Goal: Navigation & Orientation: Find specific page/section

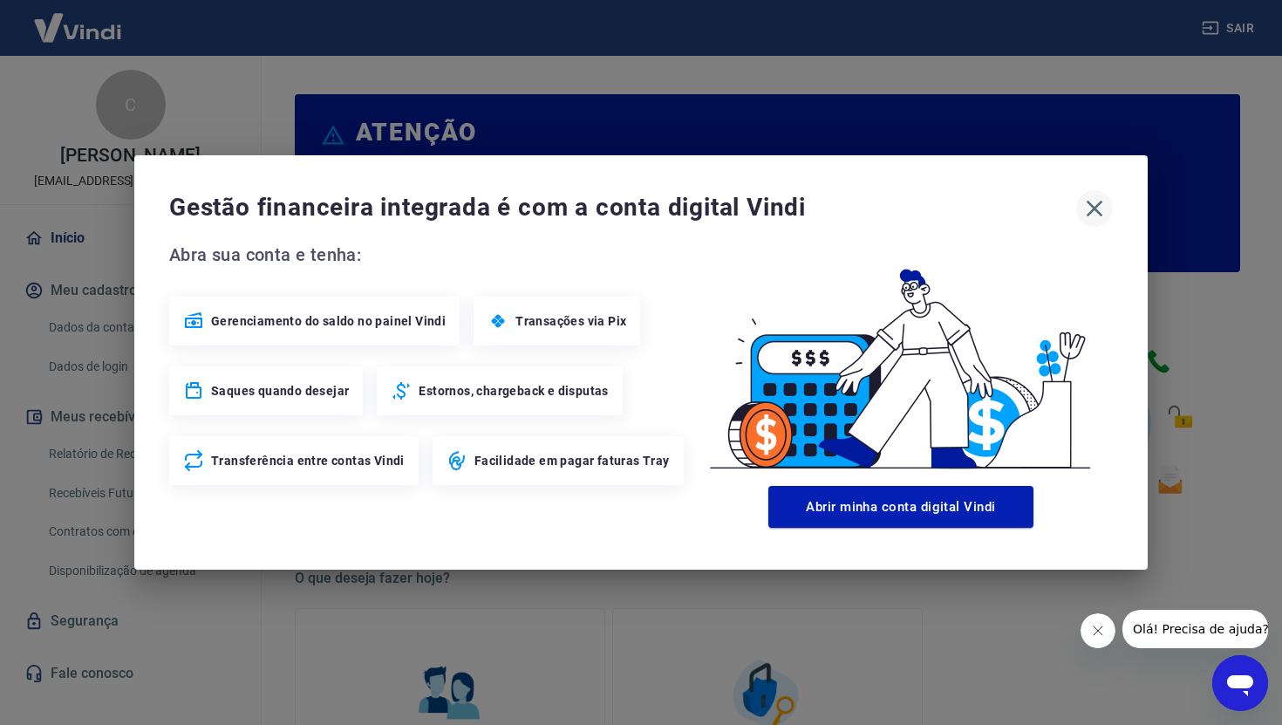
click at [1103, 218] on icon "button" at bounding box center [1094, 208] width 28 height 28
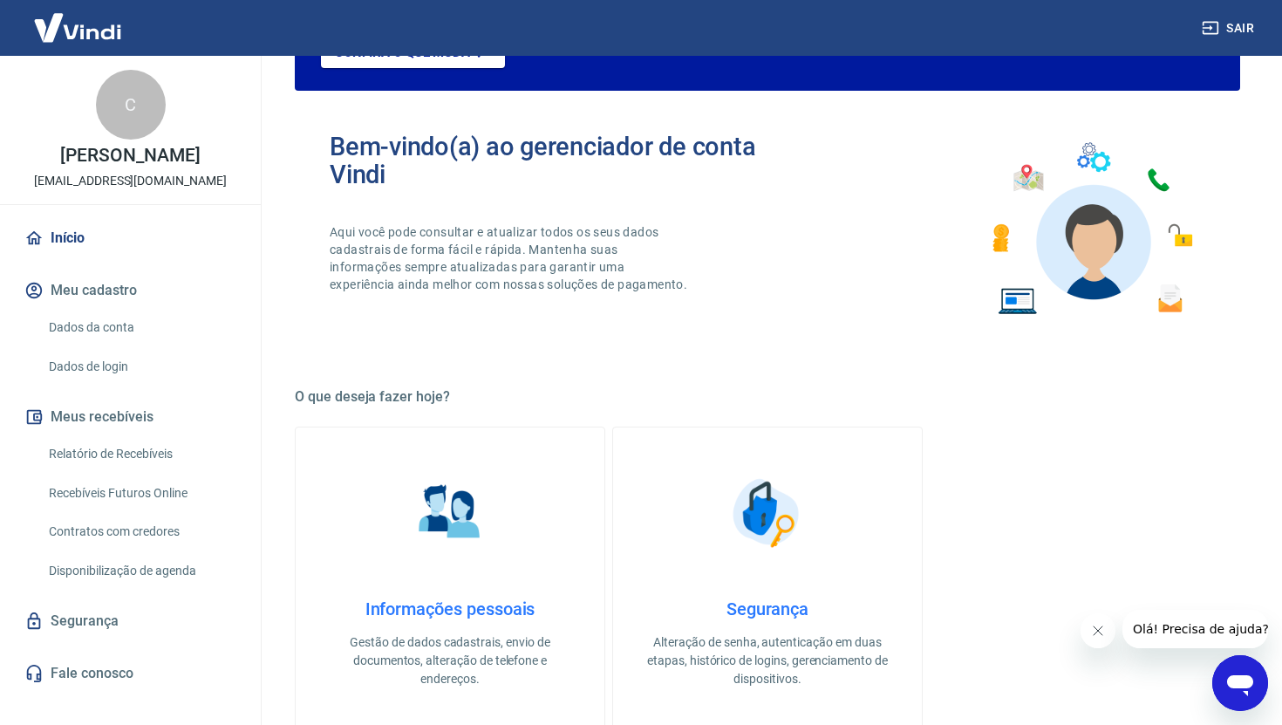
scroll to position [187, 0]
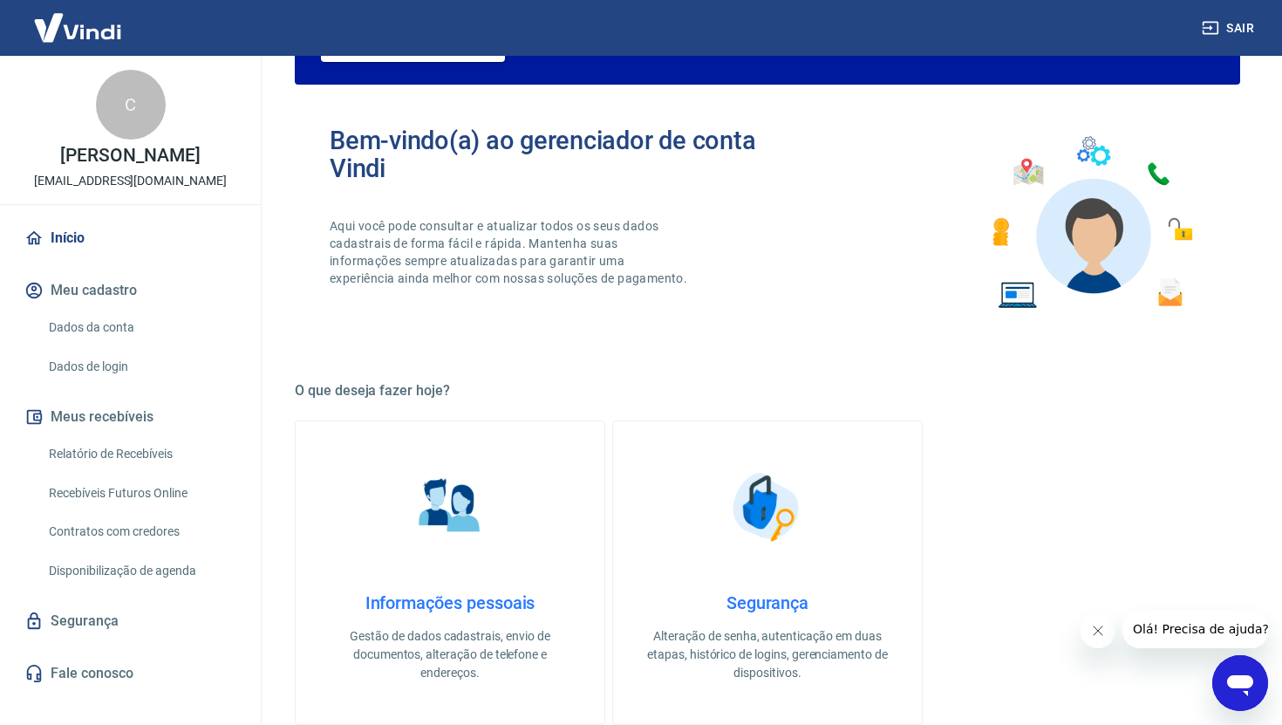
click at [127, 419] on button "Meus recebíveis" at bounding box center [130, 417] width 219 height 38
click at [140, 445] on link "Relatório de Recebíveis" at bounding box center [141, 454] width 198 height 36
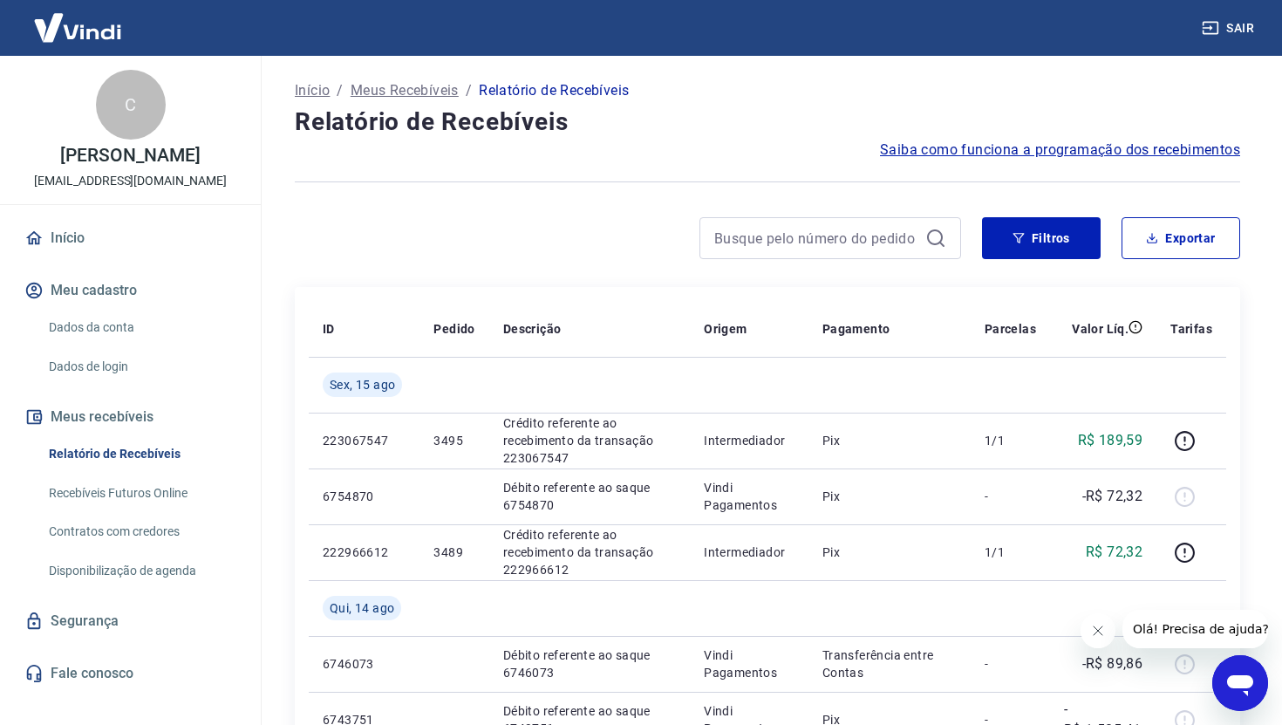
click at [60, 229] on link "Início" at bounding box center [130, 238] width 219 height 38
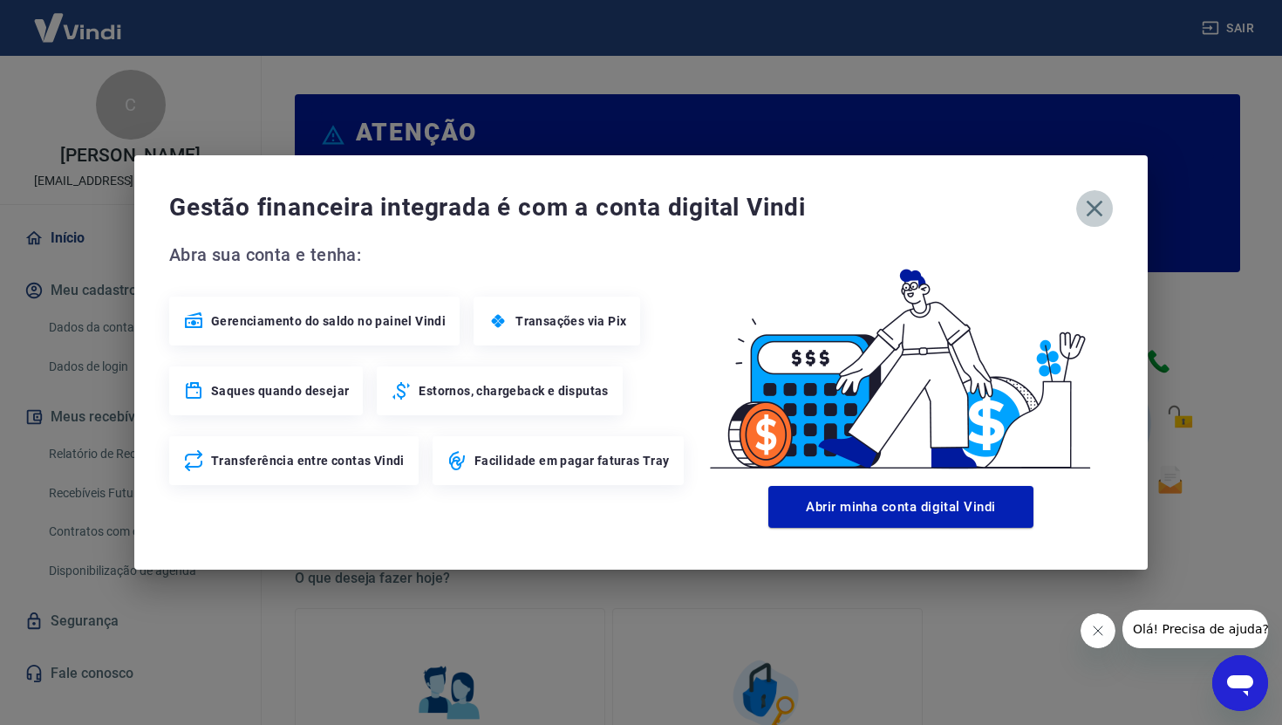
click at [1094, 210] on icon "button" at bounding box center [1094, 208] width 28 height 28
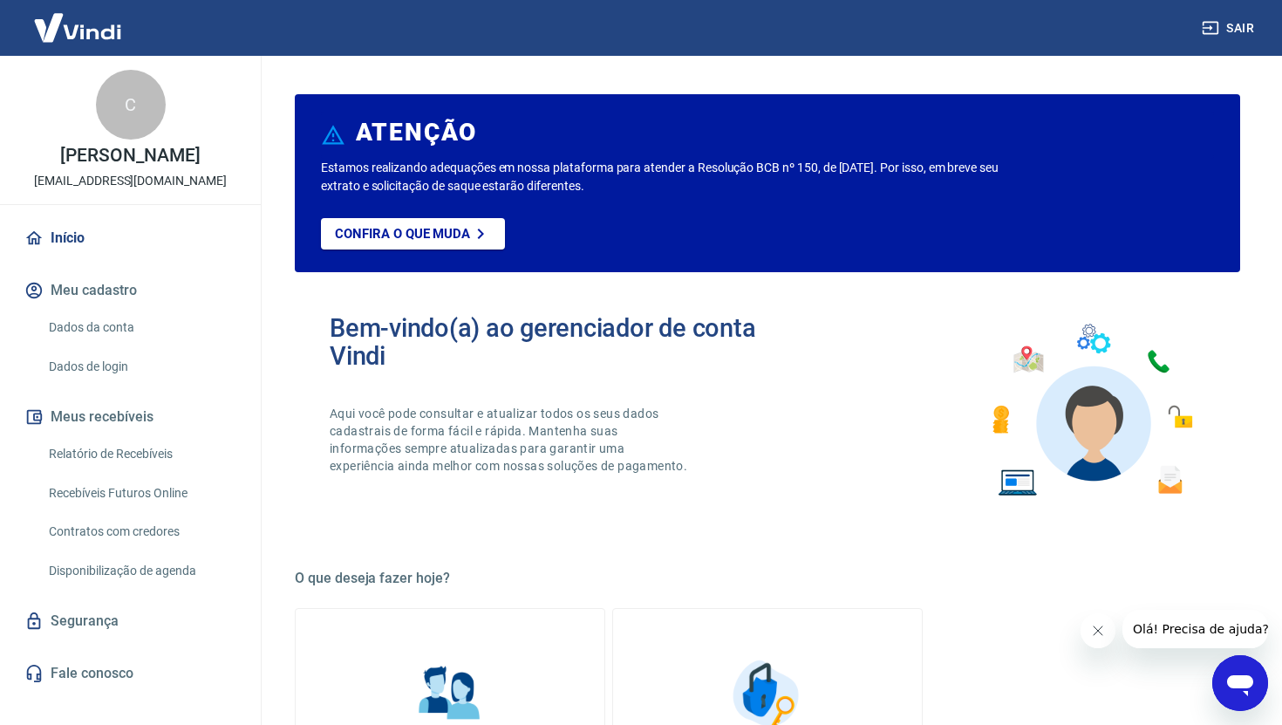
click at [91, 235] on link "Início" at bounding box center [130, 238] width 219 height 38
click at [410, 235] on p "Confira o que muda" at bounding box center [402, 234] width 135 height 16
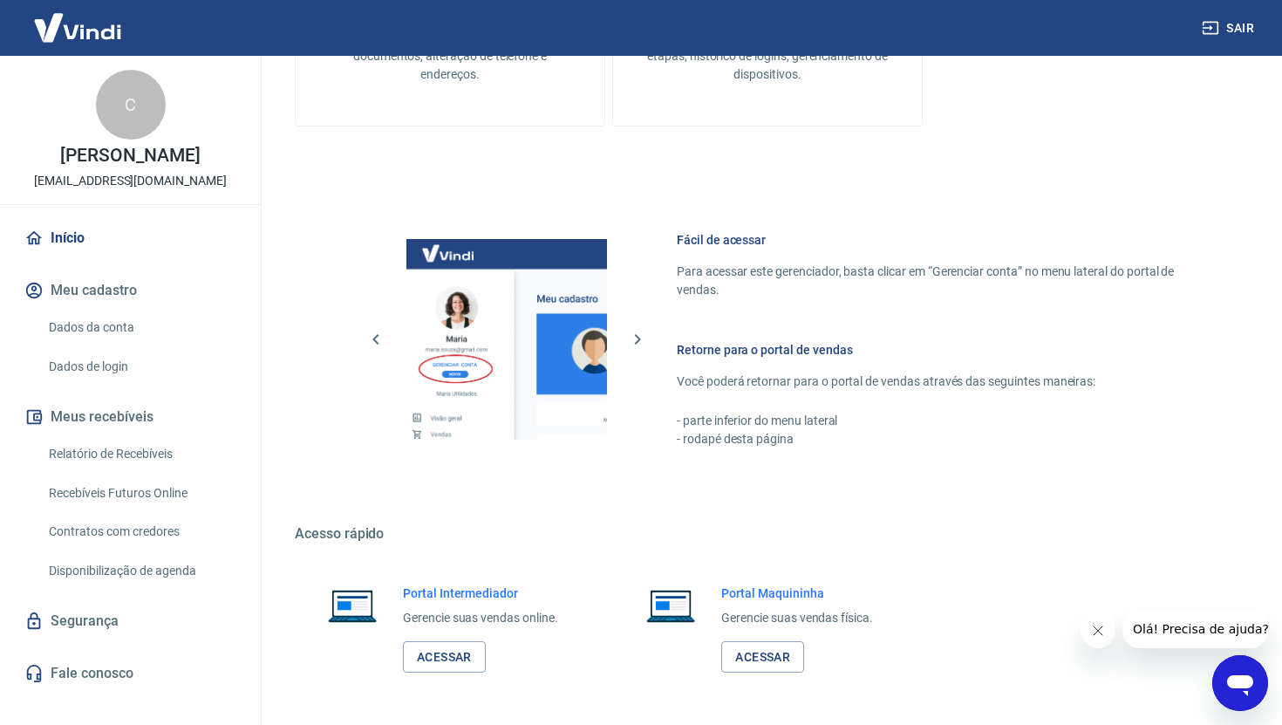
scroll to position [850, 0]
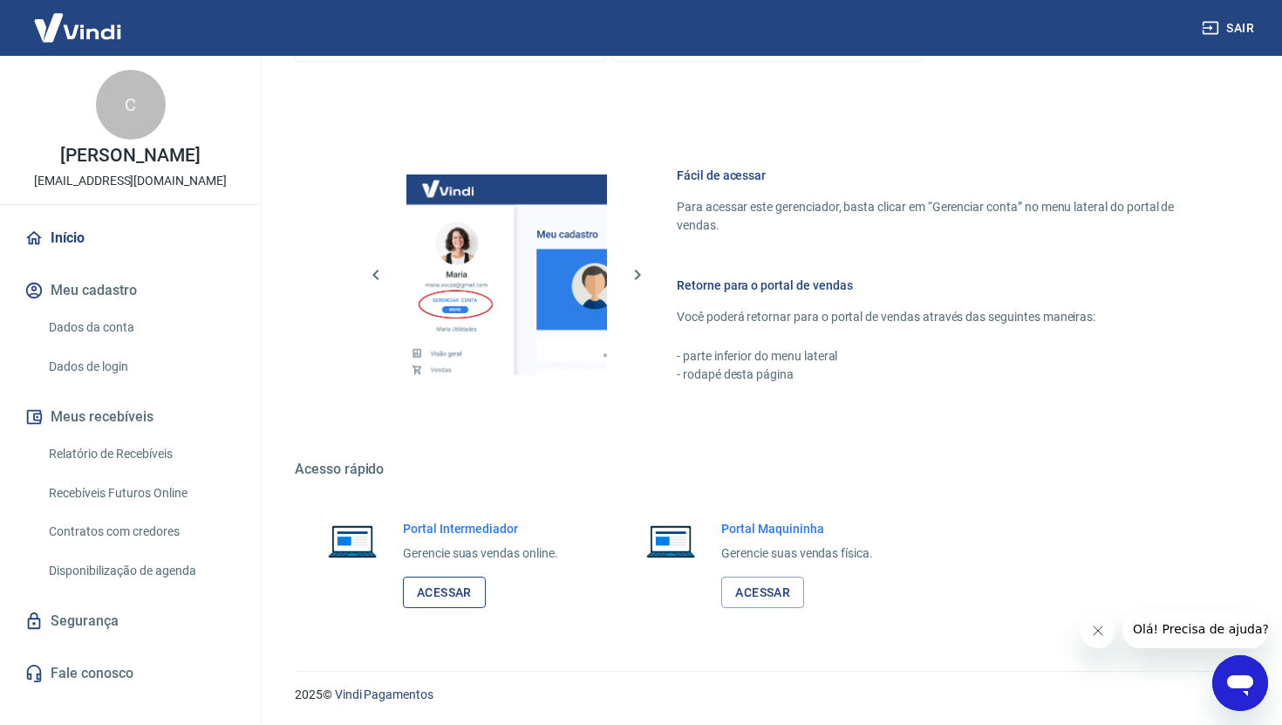
click at [437, 583] on link "Acessar" at bounding box center [444, 592] width 83 height 32
